Goal: Task Accomplishment & Management: Manage account settings

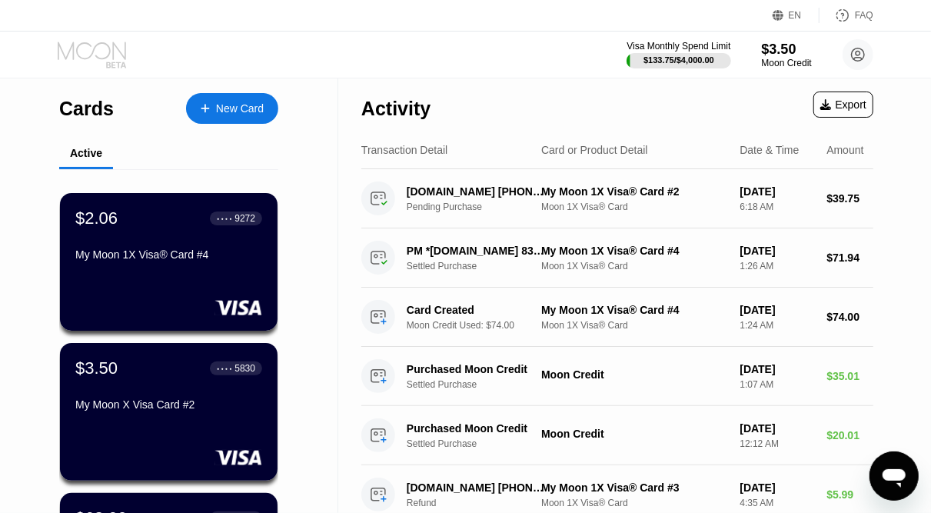
click at [82, 46] on icon at bounding box center [94, 55] width 72 height 27
click at [109, 52] on icon at bounding box center [92, 51] width 68 height 18
click at [22, 75] on div "Visa Monthly Spend Limit $133.75 / $4,000.00 $3.50 Moon Credit [EMAIL_ADDRESS][…" at bounding box center [465, 55] width 931 height 46
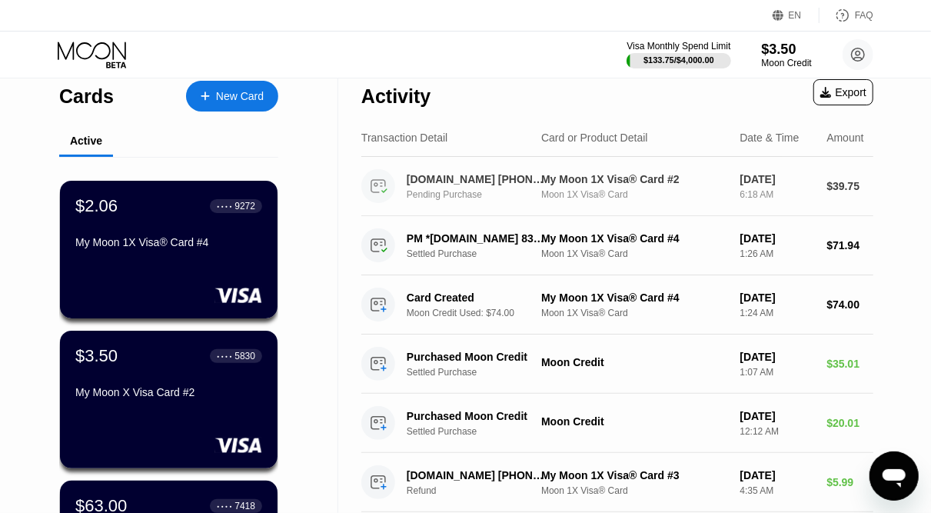
scroll to position [18, 0]
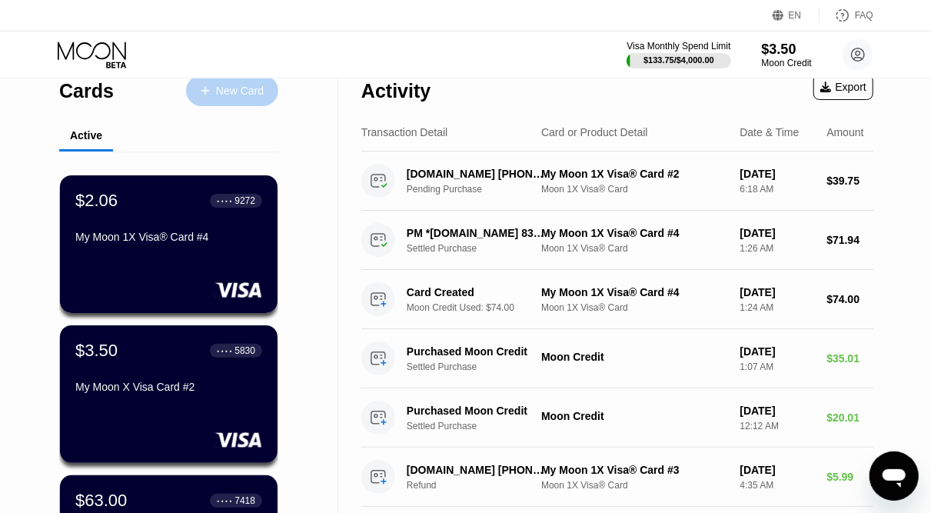
click at [238, 94] on div "New Card" at bounding box center [240, 91] width 48 height 13
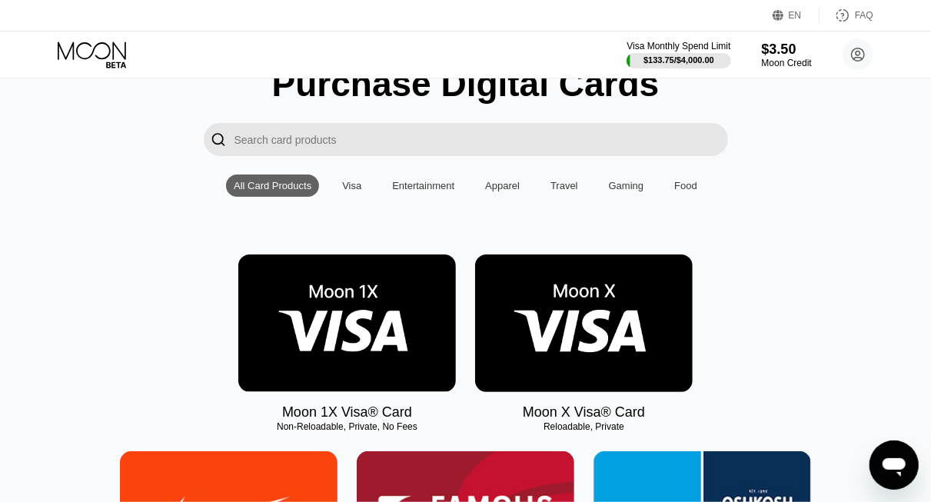
scroll to position [71, 0]
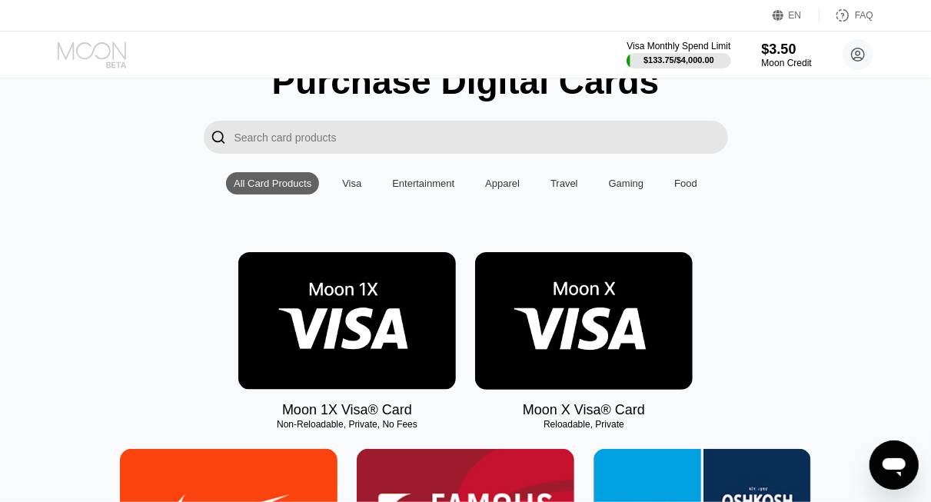
click at [96, 51] on icon at bounding box center [94, 55] width 72 height 27
